Goal: Task Accomplishment & Management: Use online tool/utility

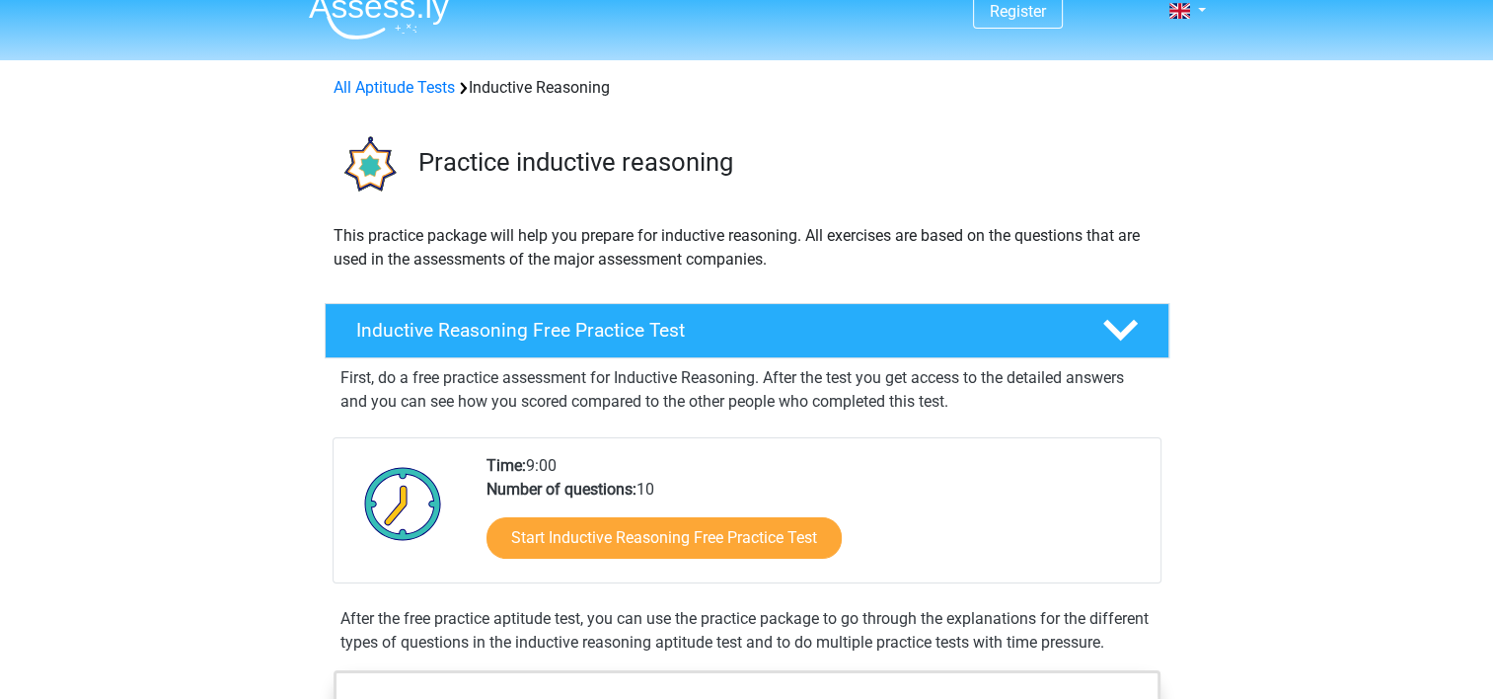
scroll to position [63, 0]
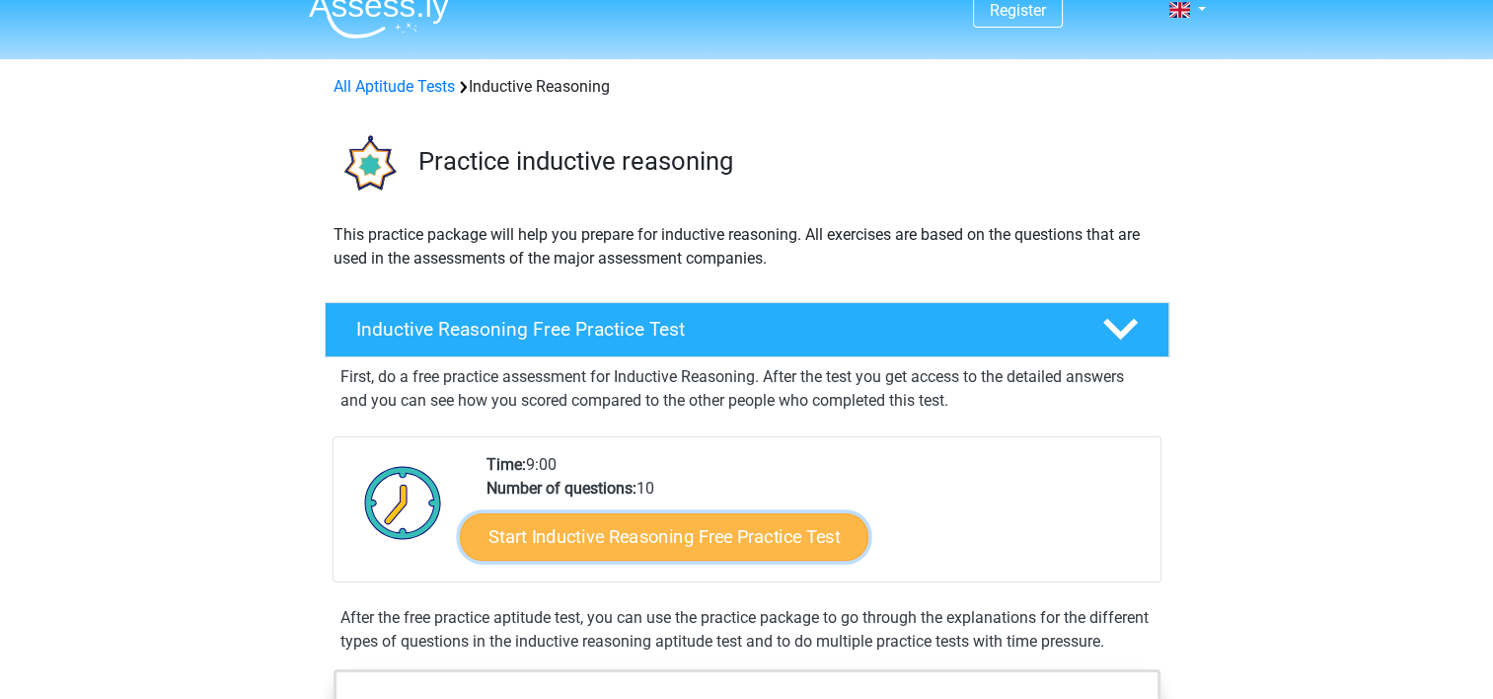
click at [637, 512] on link "Start Inductive Reasoning Free Practice Test" at bounding box center [664, 535] width 409 height 47
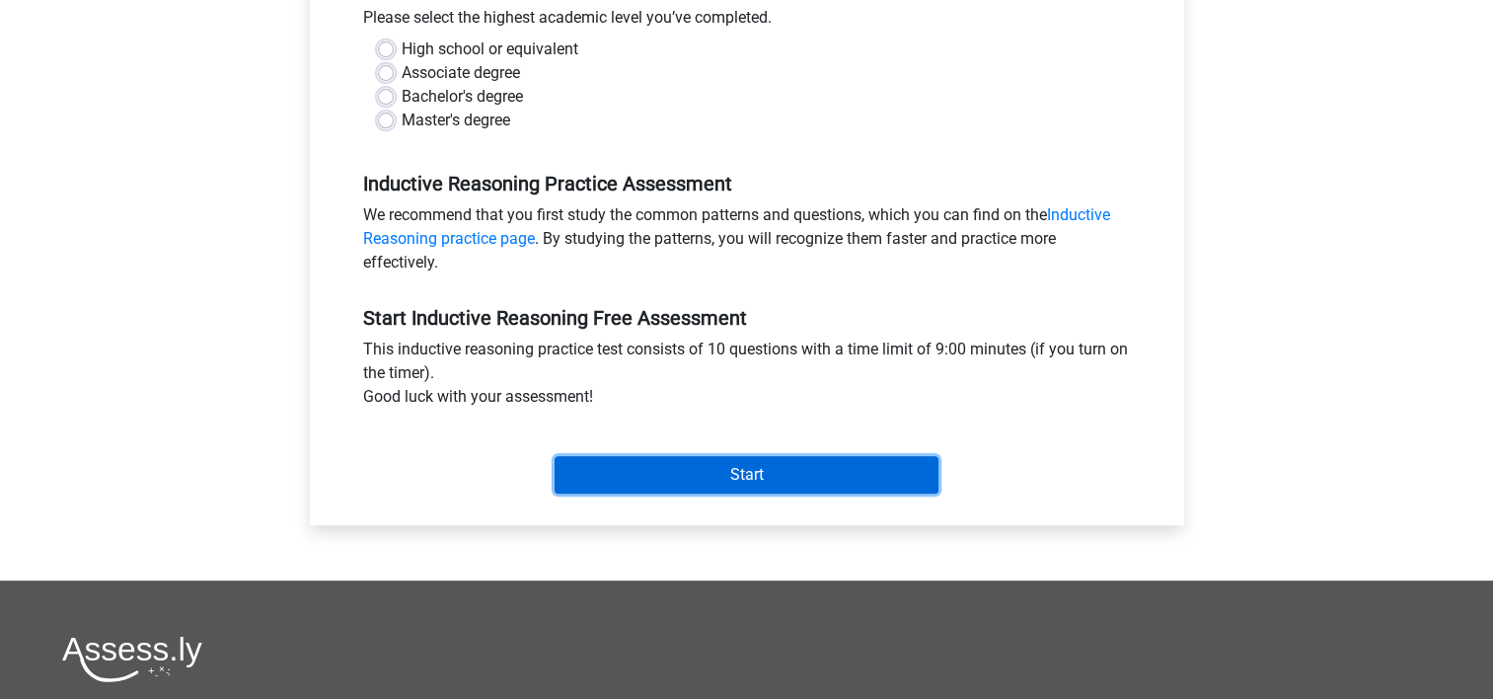
click at [707, 456] on input "Start" at bounding box center [747, 474] width 384 height 37
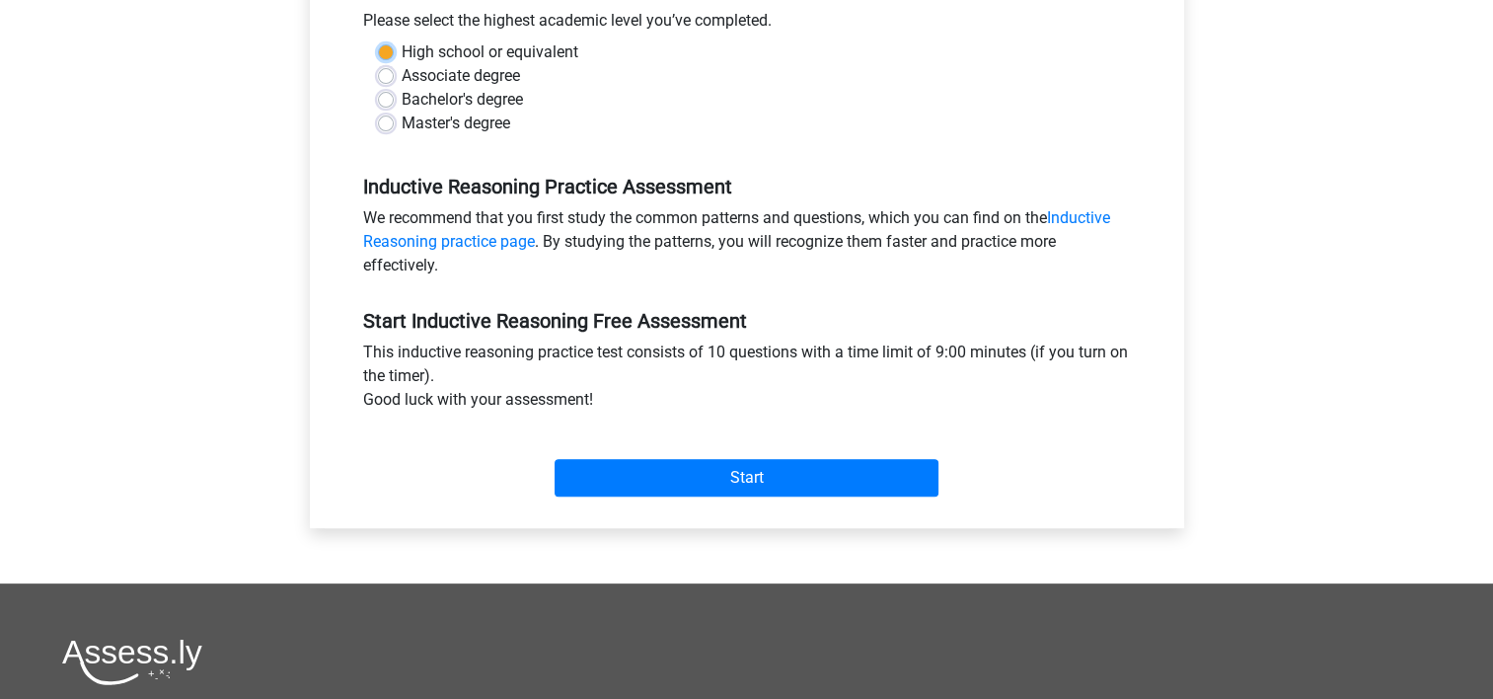
scroll to position [459, 0]
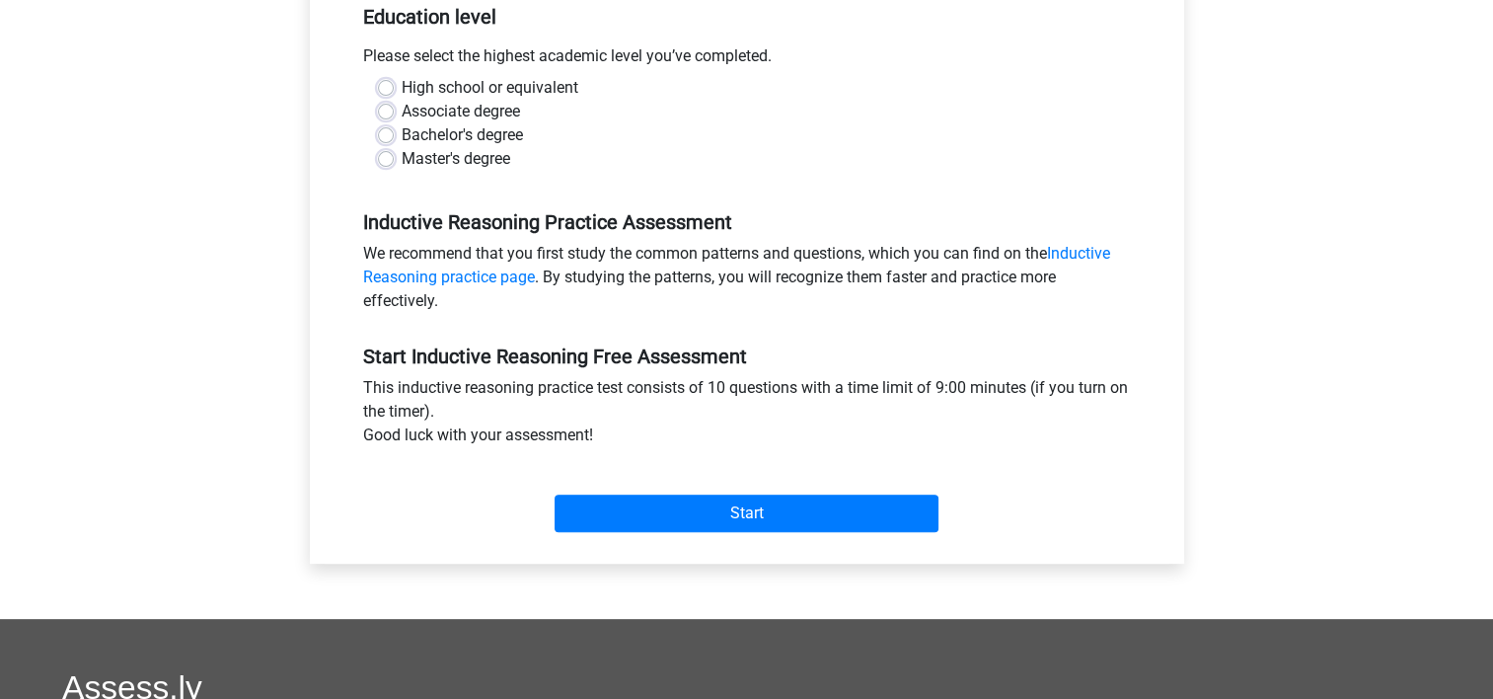
click at [402, 147] on label "Master's degree" at bounding box center [456, 159] width 109 height 24
click at [390, 147] on input "Master's degree" at bounding box center [386, 157] width 16 height 20
radio input "true"
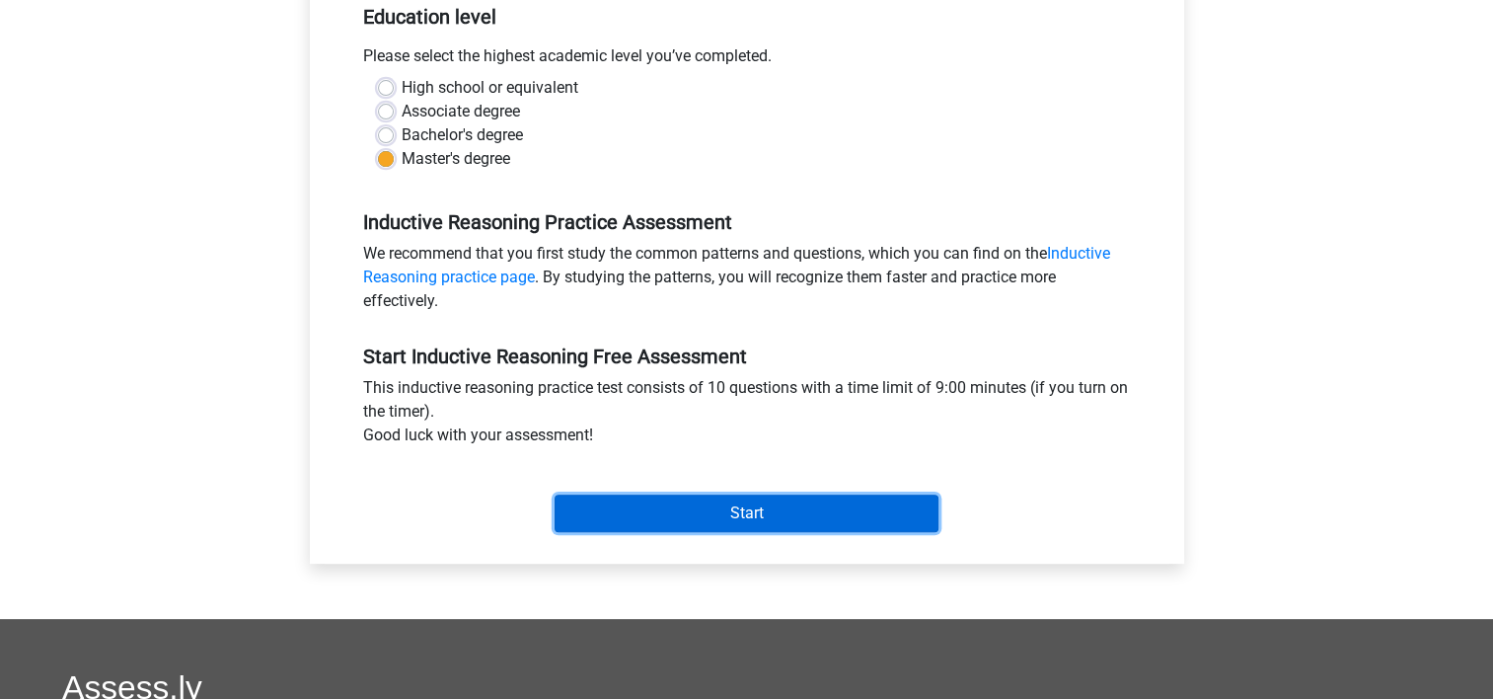
click at [591, 494] on input "Start" at bounding box center [747, 512] width 384 height 37
